Goal: Task Accomplishment & Management: Use online tool/utility

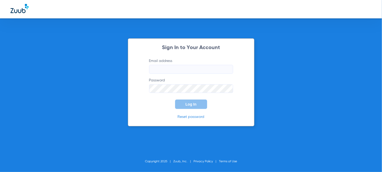
type input "[EMAIL_ADDRESS][DOMAIN_NAME]"
click at [203, 71] on input "[EMAIL_ADDRESS][DOMAIN_NAME]" at bounding box center [191, 69] width 84 height 9
click at [186, 106] on span "Log In" at bounding box center [191, 104] width 11 height 4
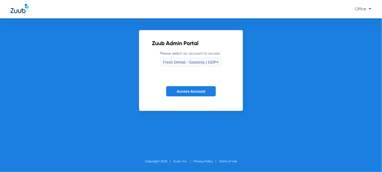
click at [198, 59] on div "Fresh Dental - Gastonia | GDP" at bounding box center [190, 62] width 54 height 9
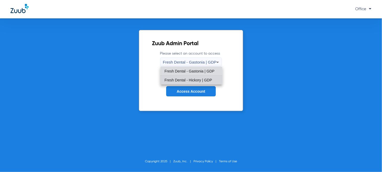
click at [190, 80] on span "Fresh Dental - Hickory | GDP" at bounding box center [189, 80] width 48 height 4
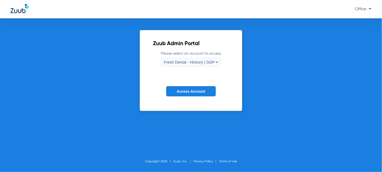
click at [189, 88] on button "Access Account" at bounding box center [190, 91] width 49 height 10
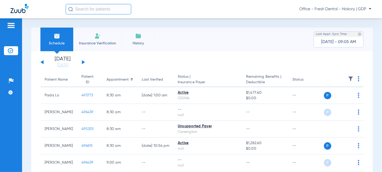
click at [87, 10] on input "text" at bounding box center [99, 9] width 66 height 11
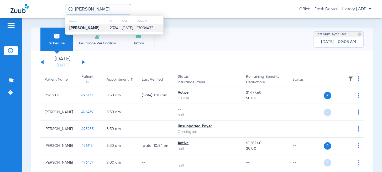
type input "[PERSON_NAME]"
click at [83, 27] on strong "[PERSON_NAME]" at bounding box center [84, 28] width 30 height 4
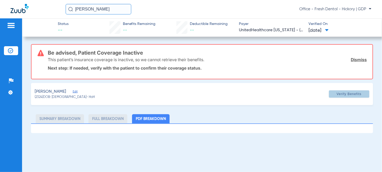
click at [342, 94] on span "Verify Benefits" at bounding box center [349, 94] width 25 height 4
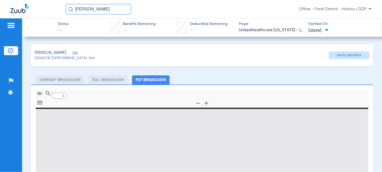
type input "0"
select select "page-width"
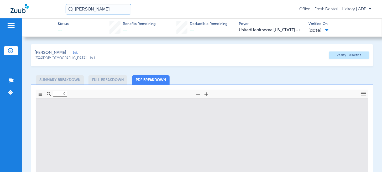
type input "1"
